Goal: Find specific page/section: Find specific page/section

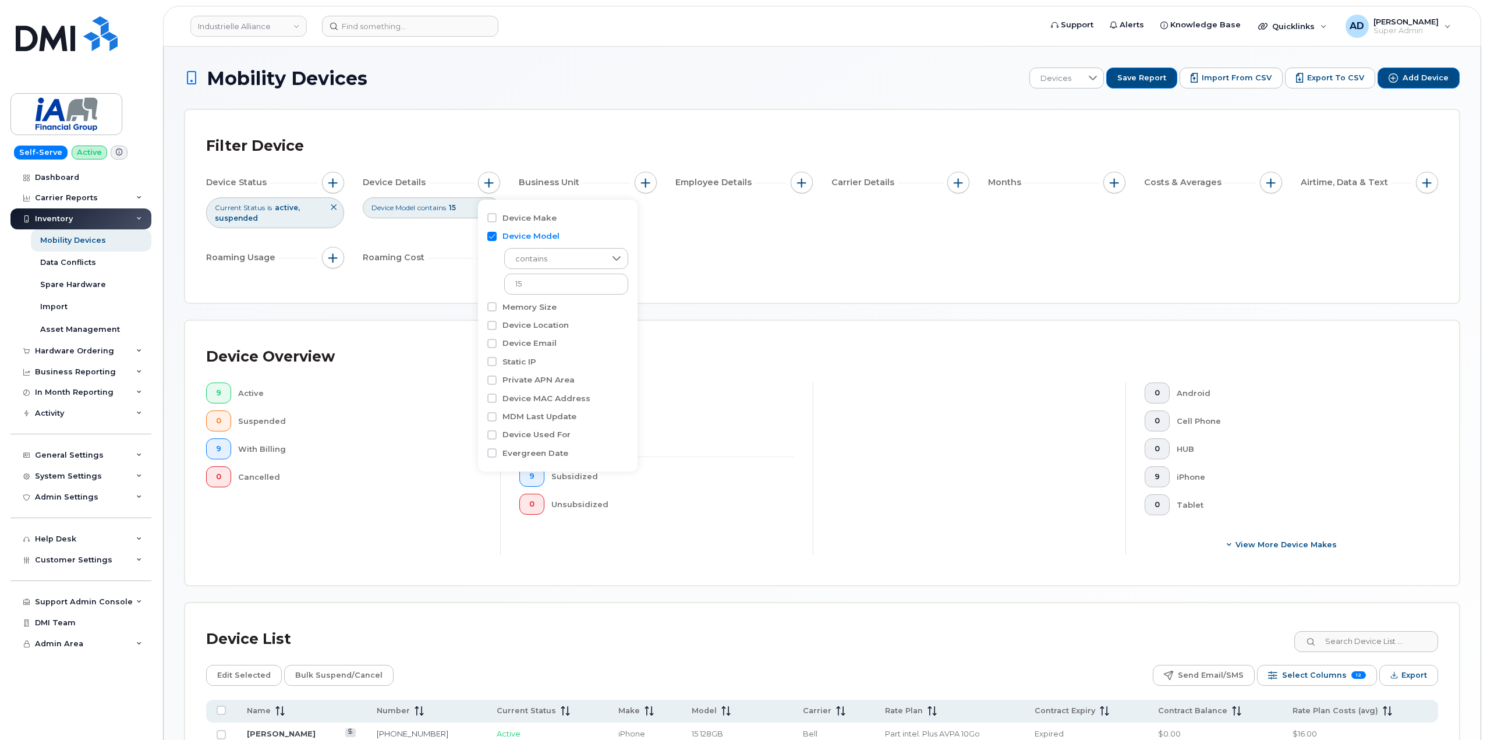
scroll to position [297, 0]
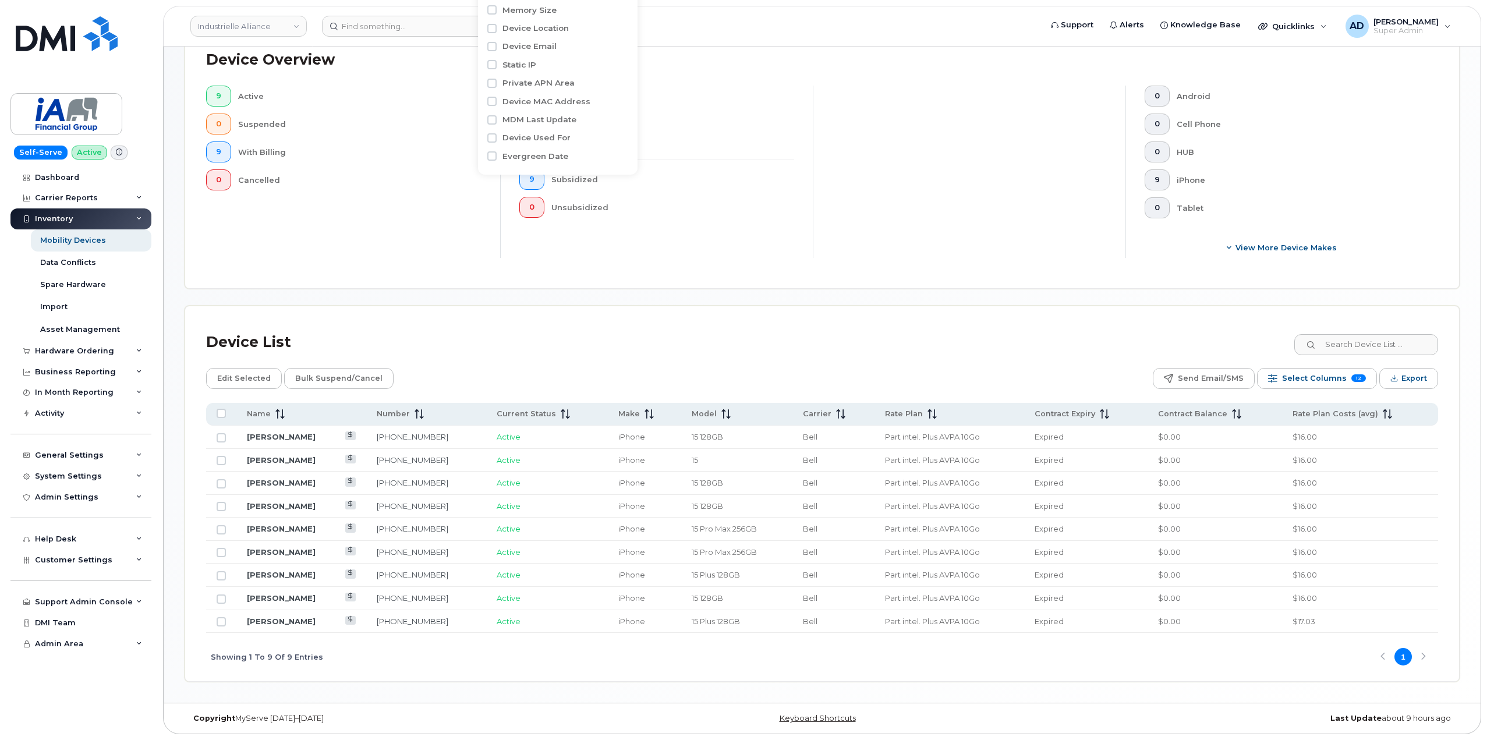
click at [902, 154] on div at bounding box center [969, 172] width 313 height 172
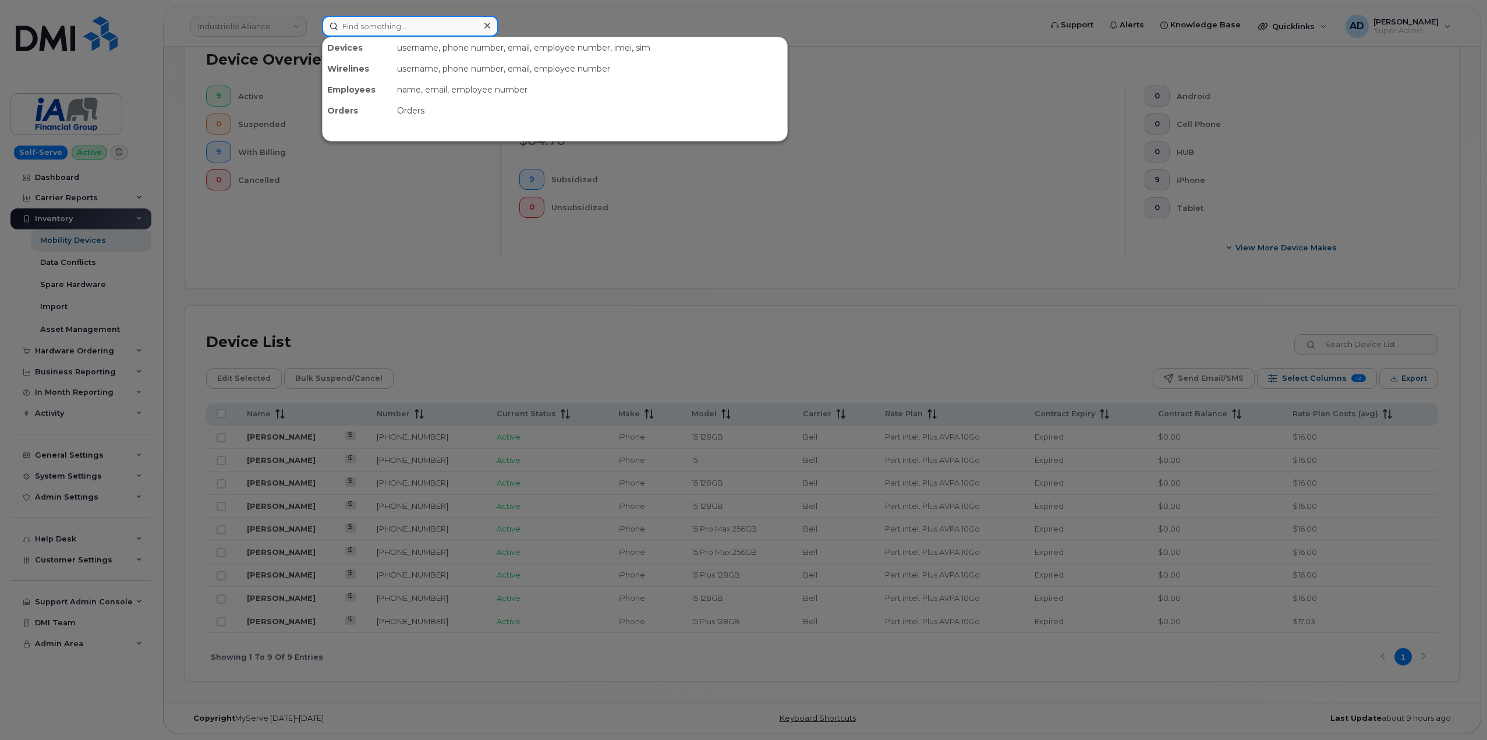
click at [414, 30] on input at bounding box center [410, 26] width 176 height 21
